Goal: Check status: Check status

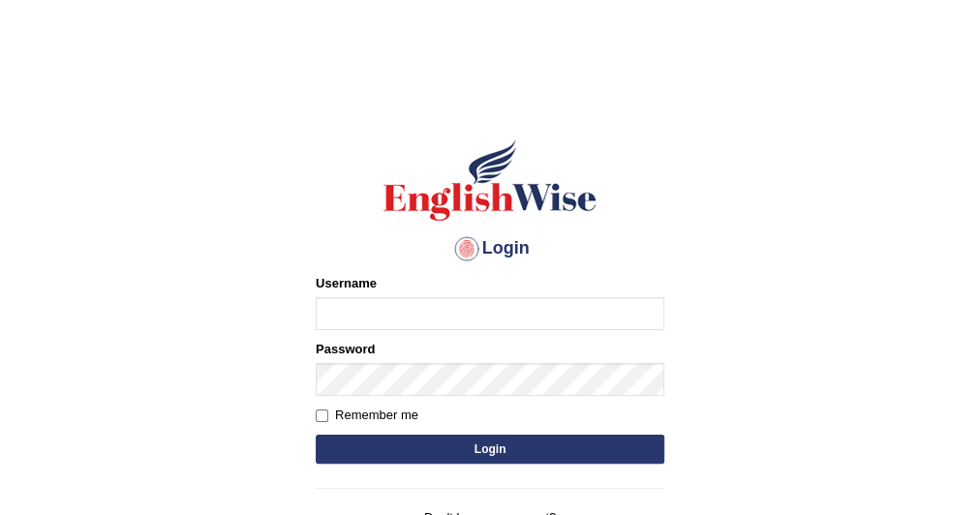
type input "syedfahadhussain"
click at [407, 416] on label "Remember me" at bounding box center [367, 415] width 103 height 19
click at [328, 416] on input "Remember me" at bounding box center [322, 416] width 13 height 13
checkbox input "true"
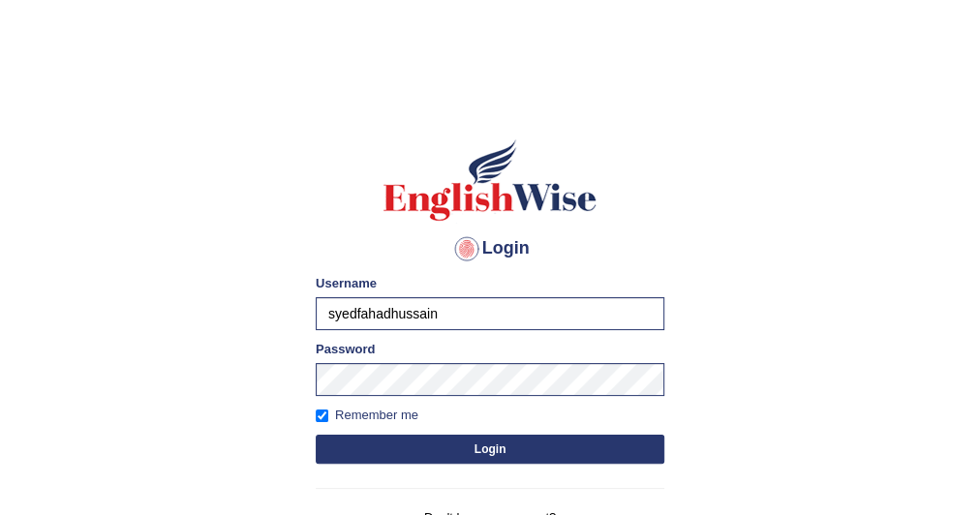
click at [424, 443] on button "Login" at bounding box center [490, 449] width 349 height 29
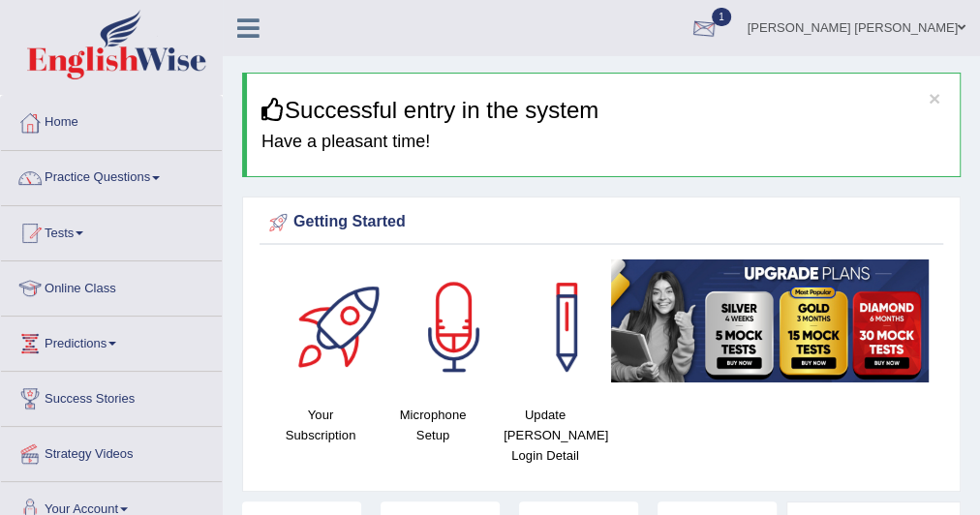
click at [719, 29] on div at bounding box center [704, 29] width 29 height 29
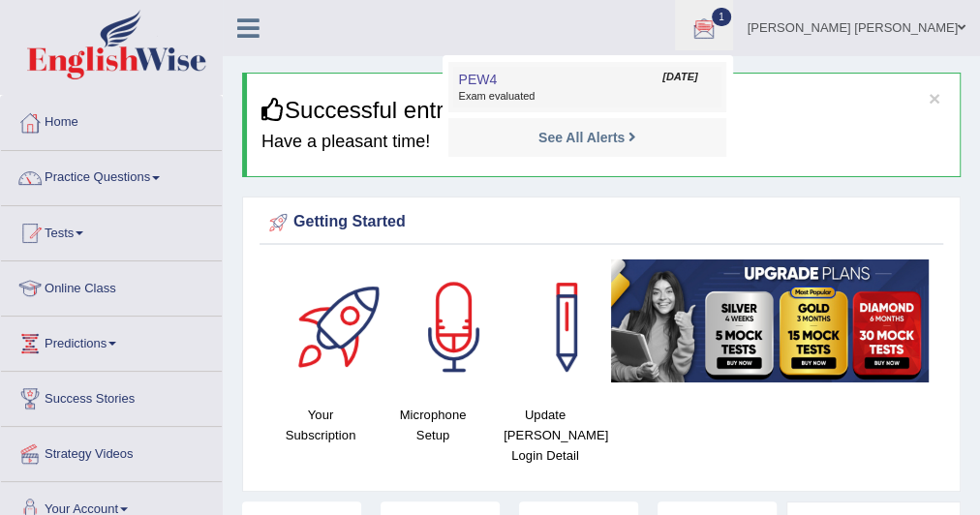
click at [610, 98] on span "Exam evaluated" at bounding box center [587, 96] width 258 height 15
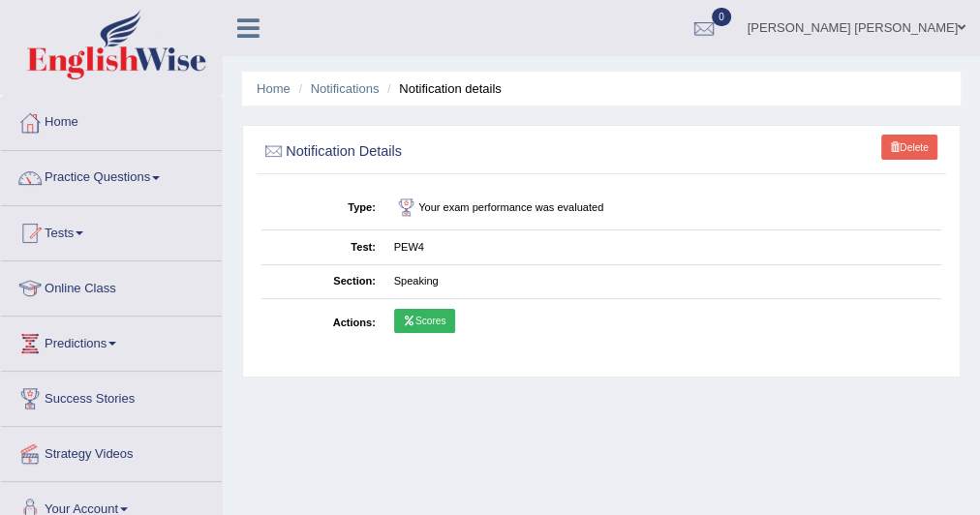
click at [421, 318] on link "Scores" at bounding box center [424, 321] width 61 height 25
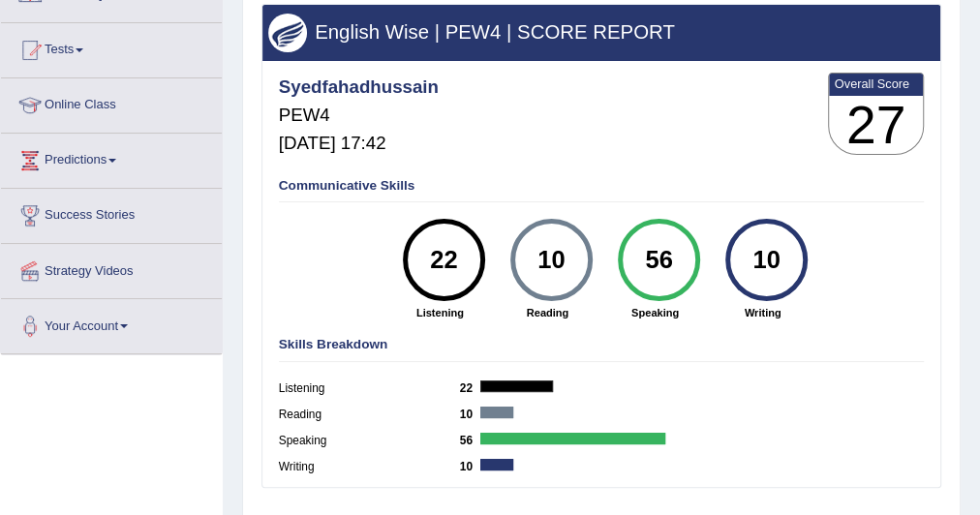
scroll to position [155, 0]
